Goal: Transaction & Acquisition: Obtain resource

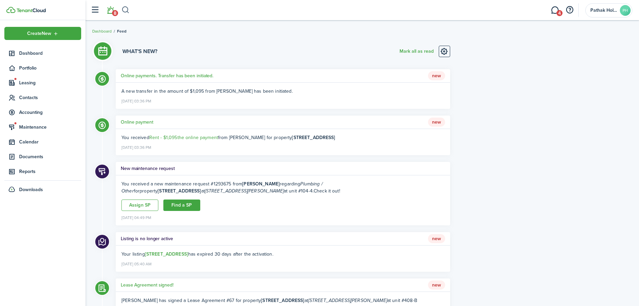
click at [125, 9] on button "button" at bounding box center [125, 9] width 8 height 11
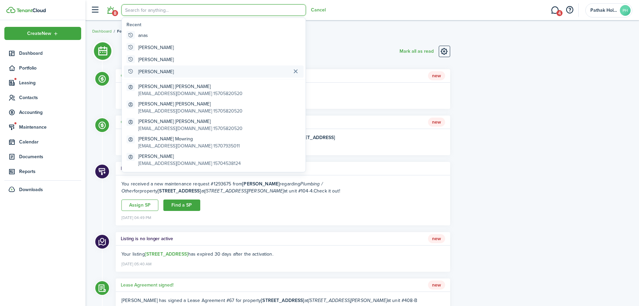
click at [153, 67] on global-search-item "[PERSON_NAME]" at bounding box center [214, 71] width 180 height 12
type input "[PERSON_NAME]"
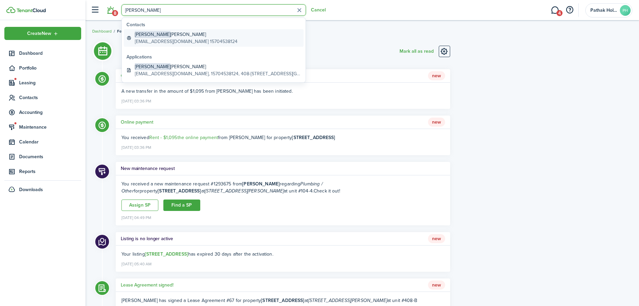
click at [161, 35] on global-search-item-title "[PERSON_NAME]" at bounding box center [186, 34] width 103 height 7
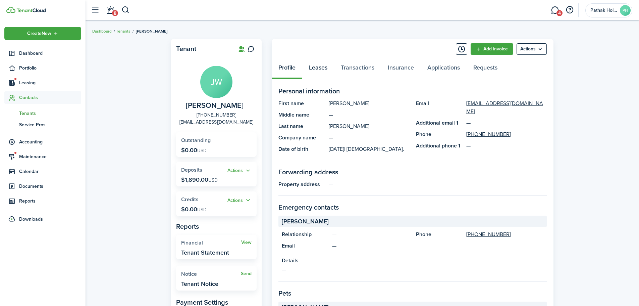
click at [319, 67] on link "Leases" at bounding box center [318, 69] width 32 height 20
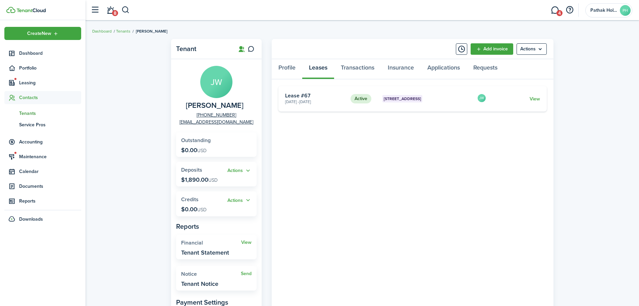
click at [541, 99] on card "Active [STREET_ADDRESS]-B [DATE] - [DATE] Lease #67 JW View" at bounding box center [412, 98] width 268 height 25
click at [539, 99] on link "View" at bounding box center [535, 98] width 10 height 7
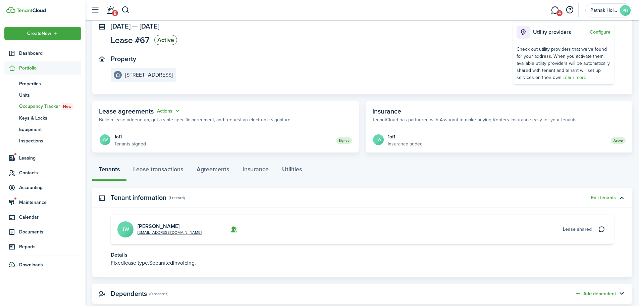
scroll to position [59, 0]
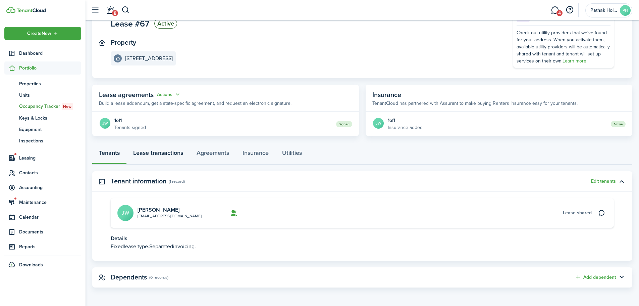
click at [163, 152] on link "Lease transactions" at bounding box center [157, 154] width 63 height 20
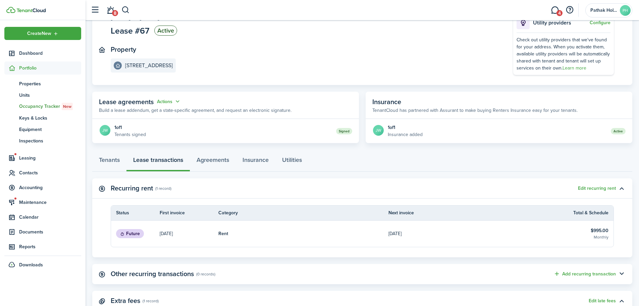
scroll to position [78, 0]
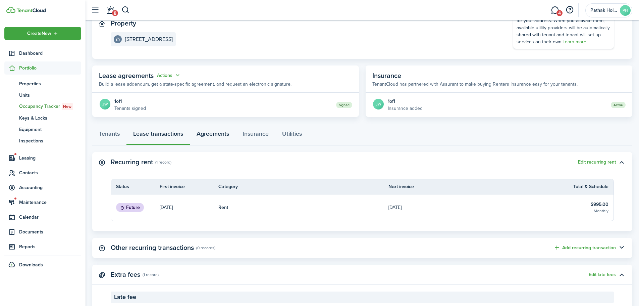
click at [219, 140] on link "Agreements" at bounding box center [213, 135] width 46 height 20
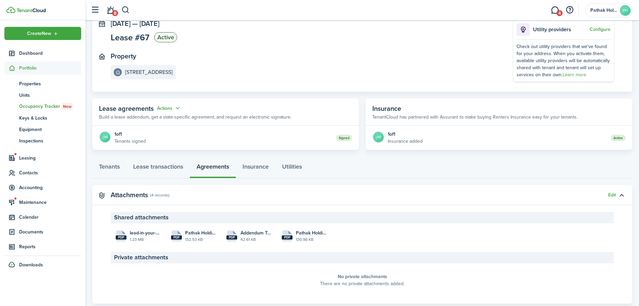
scroll to position [61, 0]
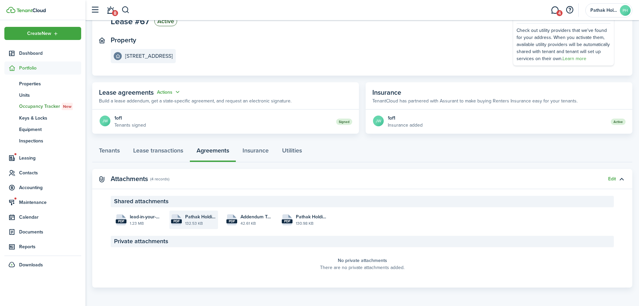
click at [190, 221] on file-size "132.53 KB" at bounding box center [200, 223] width 31 height 6
click at [303, 217] on span "Pathak Holding Lease Template_Wright_408-B_[DATE] 13:07:17.pdf" at bounding box center [311, 216] width 31 height 7
